Goal: Transaction & Acquisition: Purchase product/service

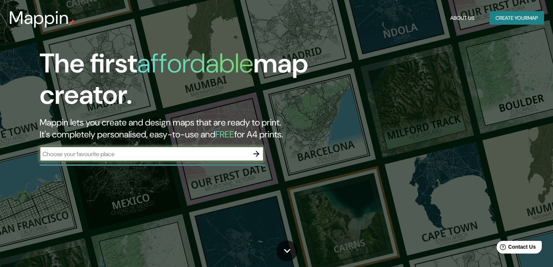
click at [512, 18] on button "Create your map" at bounding box center [516, 18] width 55 height 14
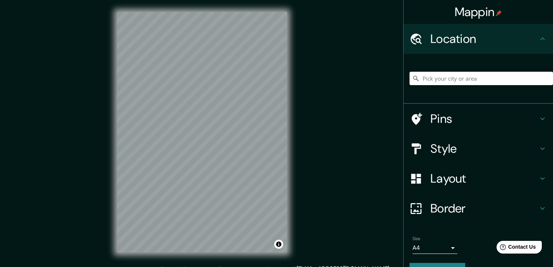
click at [449, 82] on input "Pick your city or area" at bounding box center [480, 78] width 143 height 13
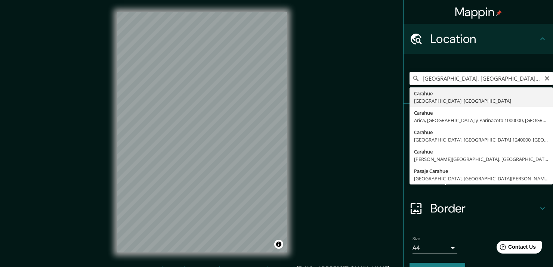
type input "Carahue, [GEOGRAPHIC_DATA], [GEOGRAPHIC_DATA]"
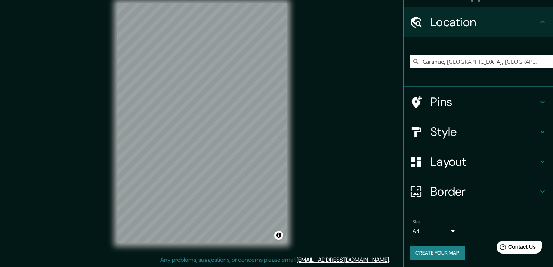
scroll to position [18, 0]
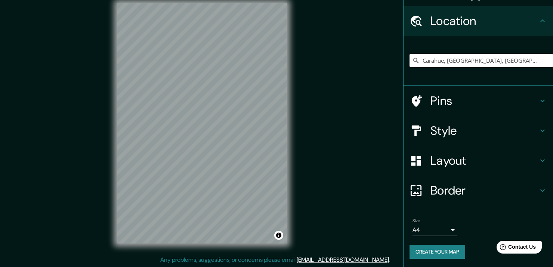
click at [538, 127] on icon at bounding box center [542, 130] width 9 height 9
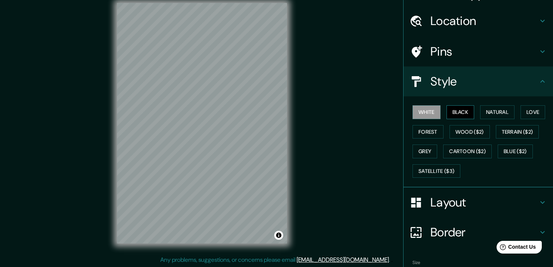
click at [455, 108] on button "Black" at bounding box center [460, 112] width 28 height 14
click at [489, 117] on button "Natural" at bounding box center [497, 112] width 34 height 14
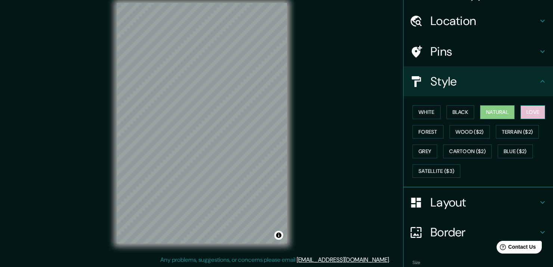
click at [522, 110] on button "Love" at bounding box center [532, 112] width 25 height 14
click at [421, 127] on button "Forest" at bounding box center [427, 132] width 31 height 14
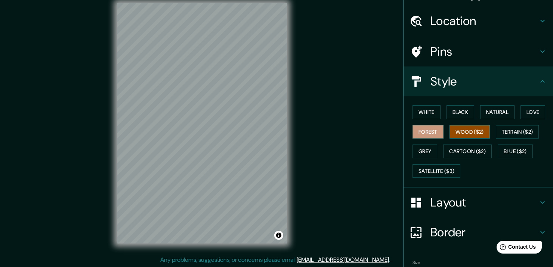
click at [460, 131] on button "Wood ($2)" at bounding box center [469, 132] width 40 height 14
click at [459, 152] on button "Cartoon ($2)" at bounding box center [467, 151] width 49 height 14
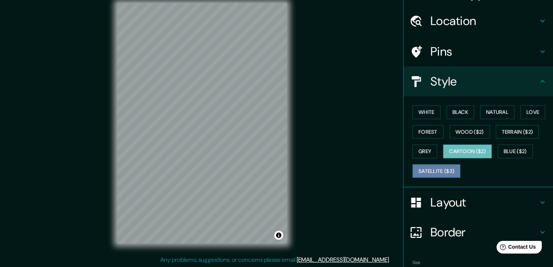
click at [426, 172] on button "Satellite ($3)" at bounding box center [436, 171] width 48 height 14
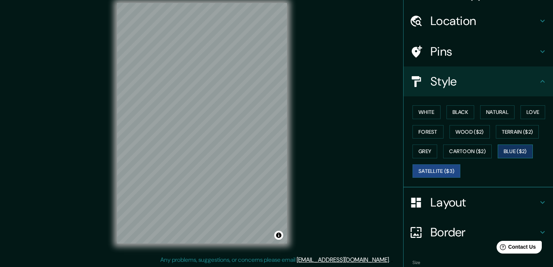
click at [514, 149] on button "Blue ($2)" at bounding box center [514, 151] width 35 height 14
click at [425, 146] on button "Grey" at bounding box center [424, 151] width 25 height 14
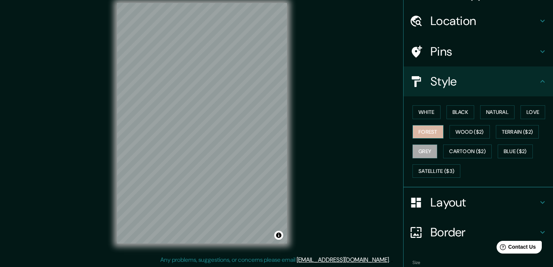
click at [429, 129] on button "Forest" at bounding box center [427, 132] width 31 height 14
click at [459, 133] on button "Wood ($2)" at bounding box center [469, 132] width 40 height 14
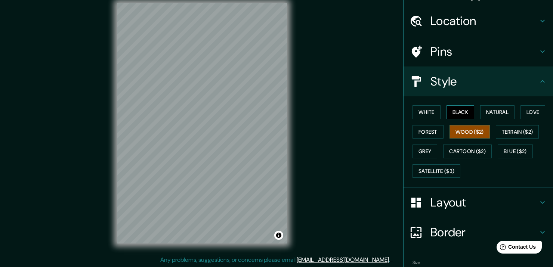
click at [453, 112] on button "Black" at bounding box center [460, 112] width 28 height 14
click at [436, 167] on button "Satellite ($3)" at bounding box center [436, 171] width 48 height 14
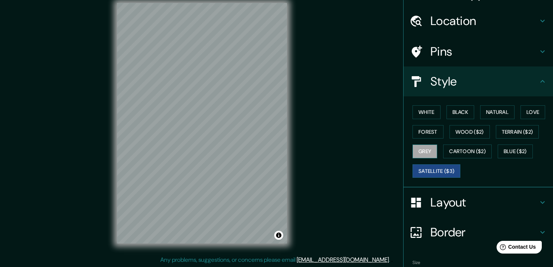
click at [416, 152] on button "Grey" at bounding box center [424, 151] width 25 height 14
click at [461, 151] on button "Cartoon ($2)" at bounding box center [467, 151] width 49 height 14
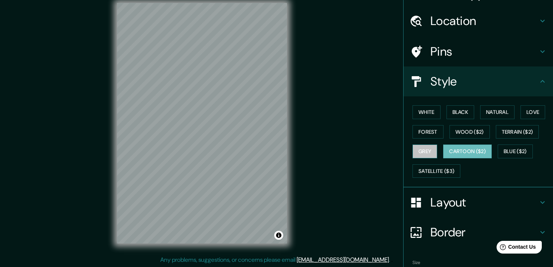
click at [414, 152] on button "Grey" at bounding box center [424, 151] width 25 height 14
